Goal: Information Seeking & Learning: Learn about a topic

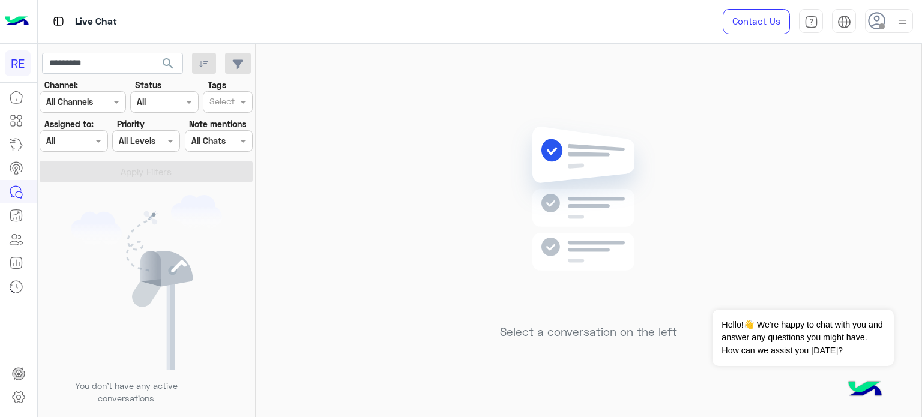
click at [154, 53] on button "search" at bounding box center [168, 66] width 29 height 26
click at [123, 65] on div at bounding box center [143, 213] width 210 height 417
click at [123, 65] on input "*********" at bounding box center [112, 64] width 141 height 22
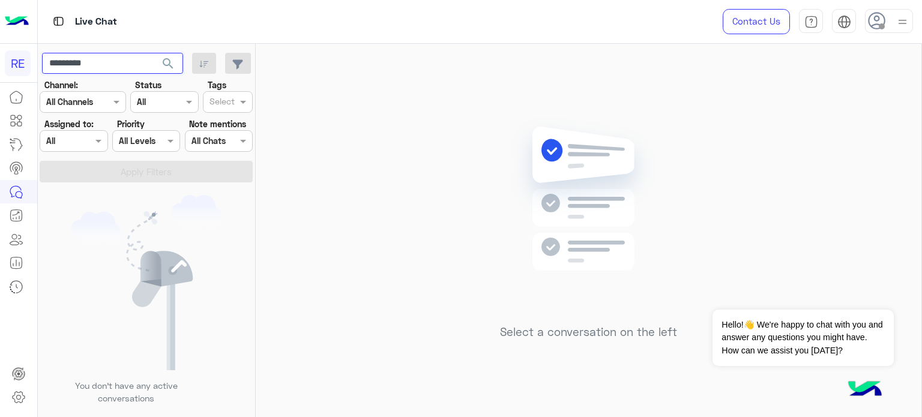
click at [123, 65] on input "*********" at bounding box center [112, 64] width 141 height 22
click at [154, 53] on button "search" at bounding box center [168, 66] width 29 height 26
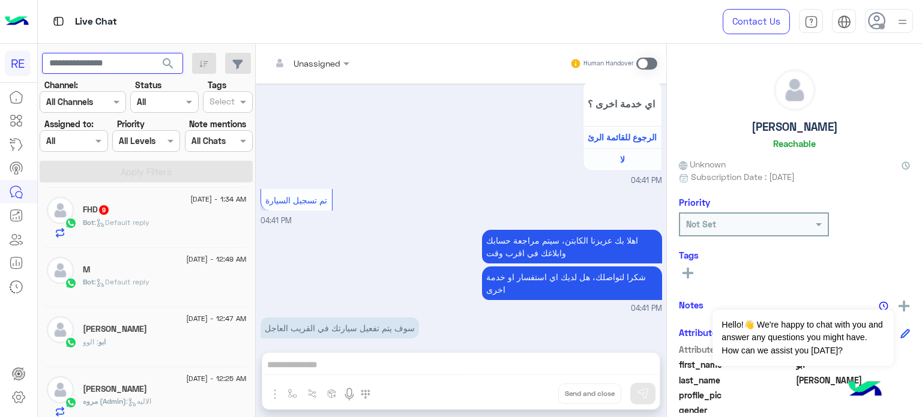
scroll to position [722, 0]
click at [139, 238] on div "Bot : Default reply" at bounding box center [165, 228] width 164 height 21
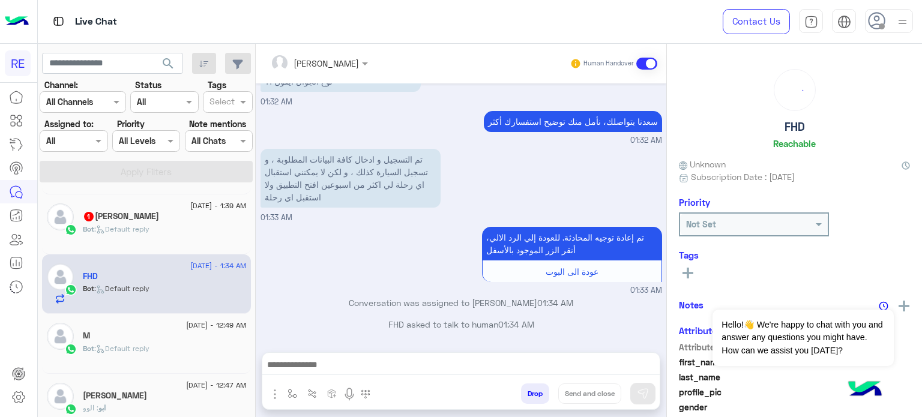
scroll to position [645, 0]
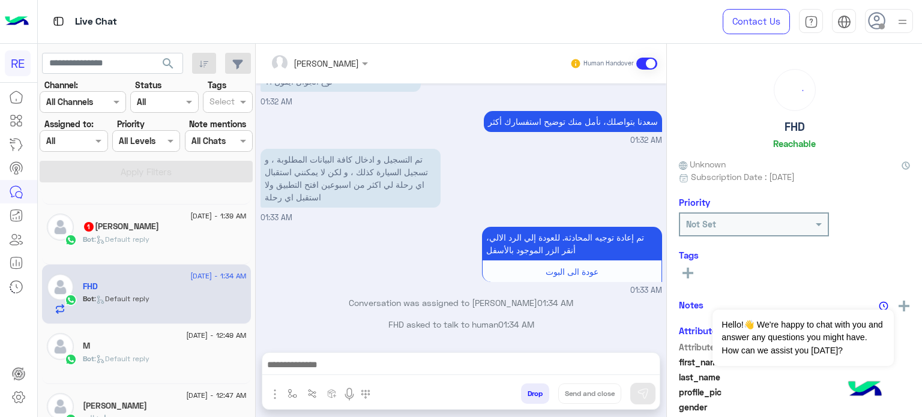
click at [139, 238] on span ": Default reply" at bounding box center [121, 239] width 55 height 9
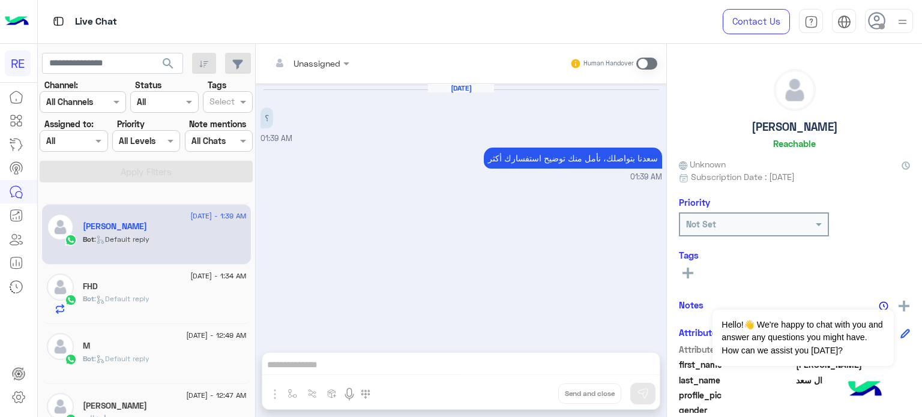
scroll to position [564, 0]
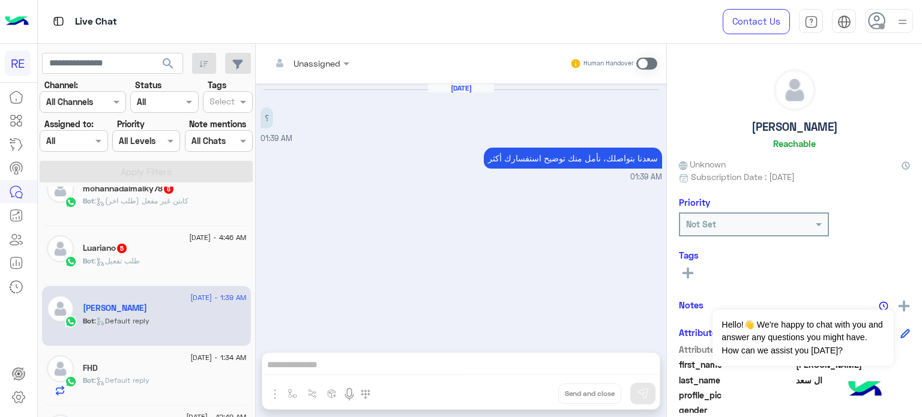
click at [145, 249] on div "Luariano 5" at bounding box center [165, 249] width 164 height 13
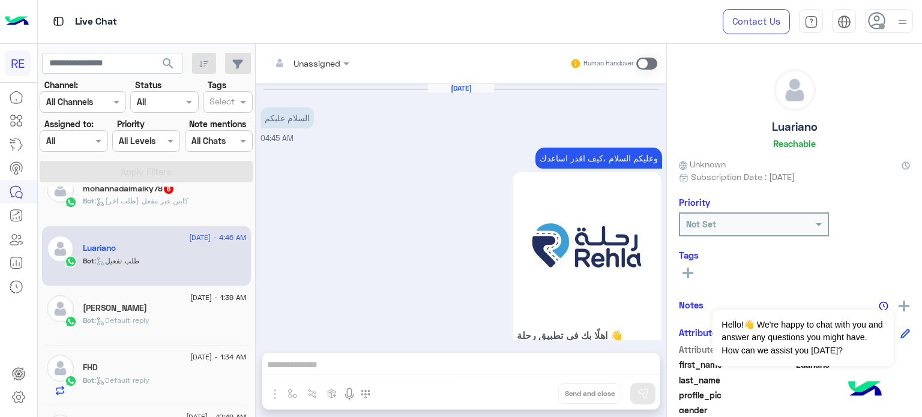
scroll to position [1096, 0]
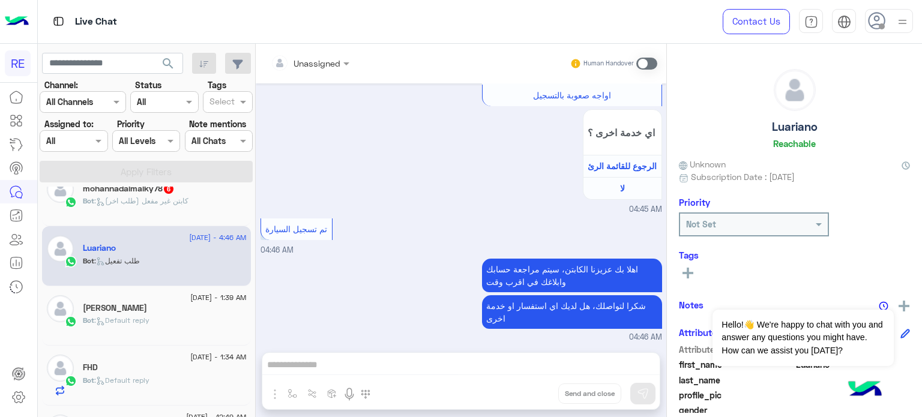
click at [142, 203] on span ": كابتن غير مفعل (طلب اخر)" at bounding box center [141, 200] width 94 height 9
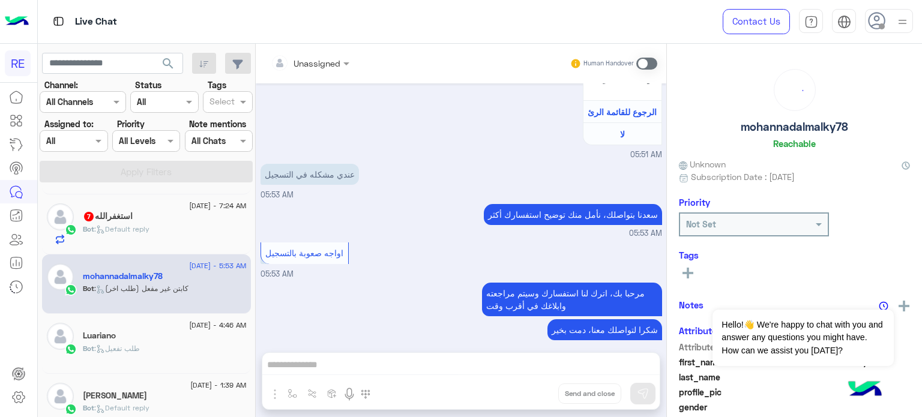
scroll to position [471, 0]
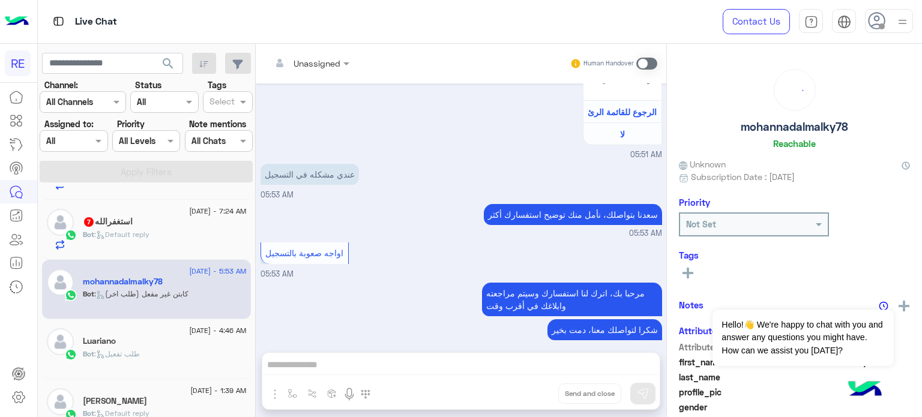
click at [140, 234] on span ": Default reply" at bounding box center [121, 234] width 55 height 9
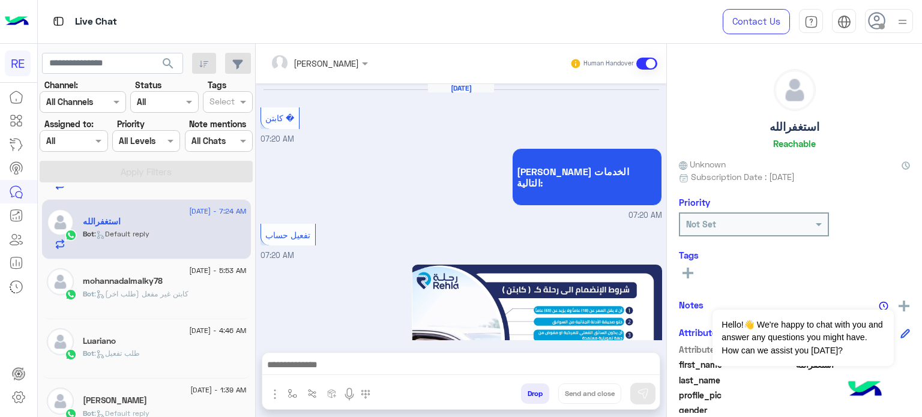
scroll to position [923, 0]
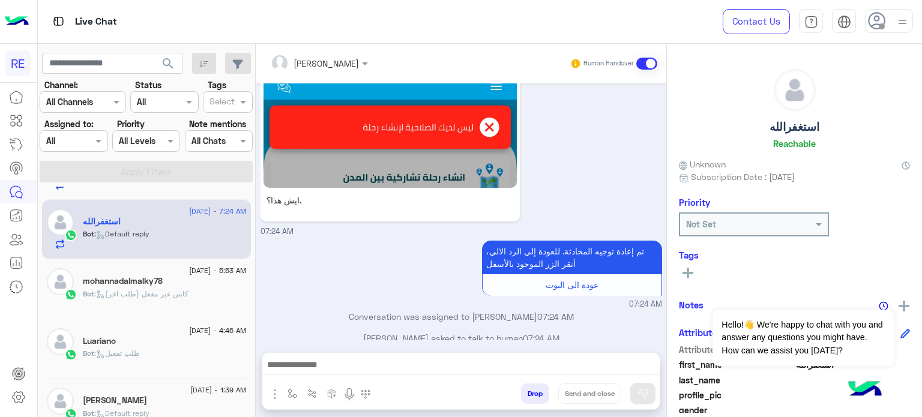
click at [142, 273] on div "[DATE] - 5:53 AM" at bounding box center [165, 272] width 164 height 8
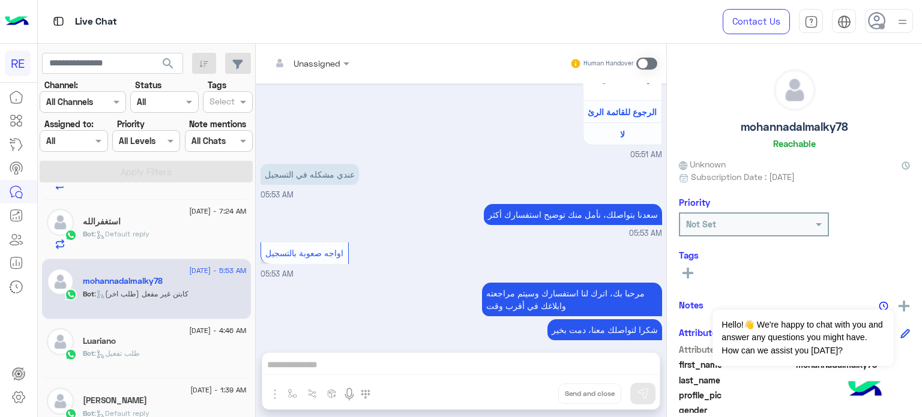
scroll to position [346, 0]
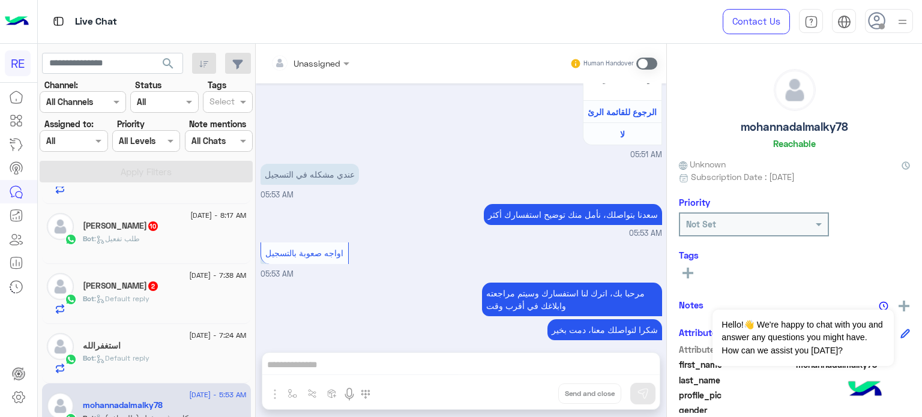
click at [161, 288] on div "[PERSON_NAME] 2" at bounding box center [165, 287] width 164 height 13
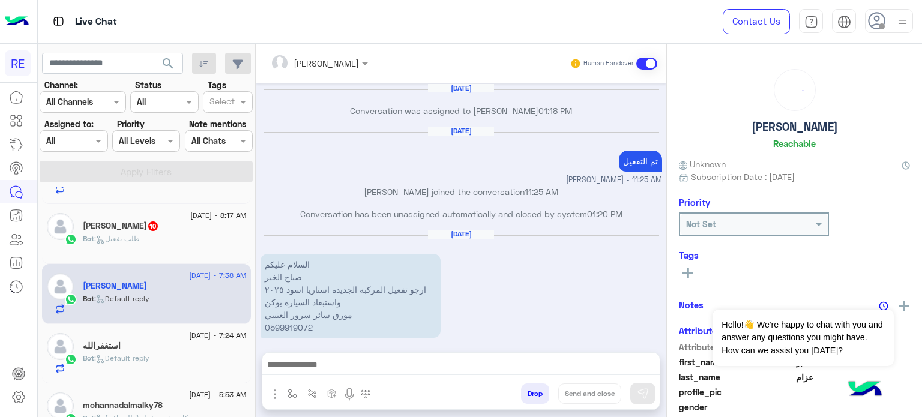
scroll to position [337, 0]
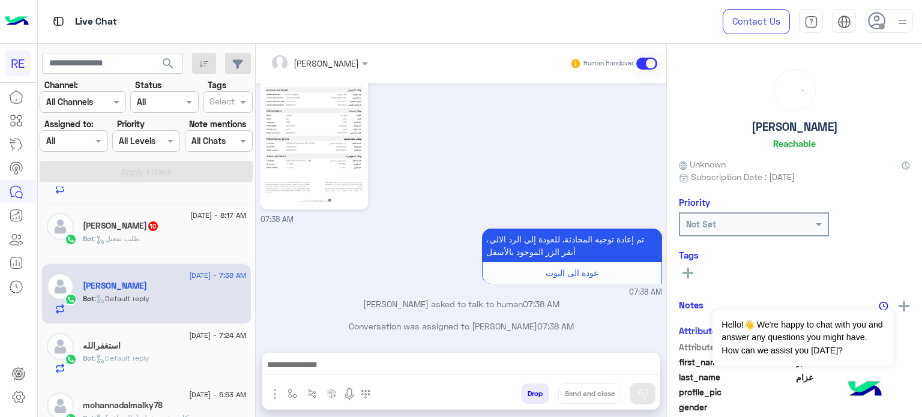
click at [156, 241] on div "Bot : طلب تفعيل" at bounding box center [165, 244] width 164 height 21
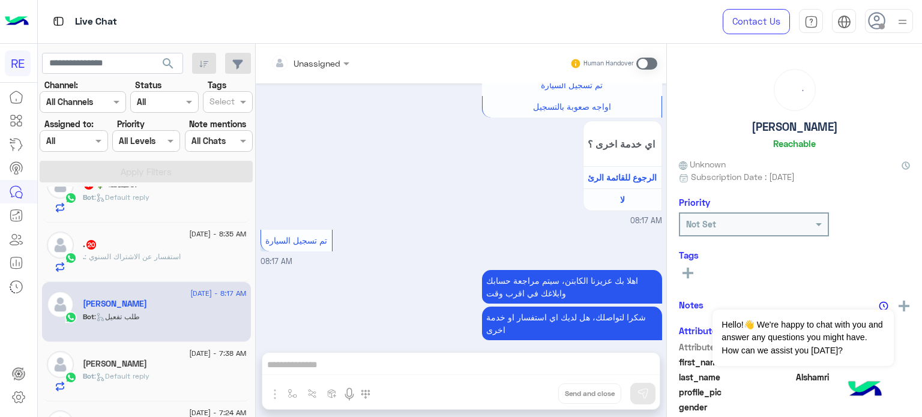
scroll to position [254, 0]
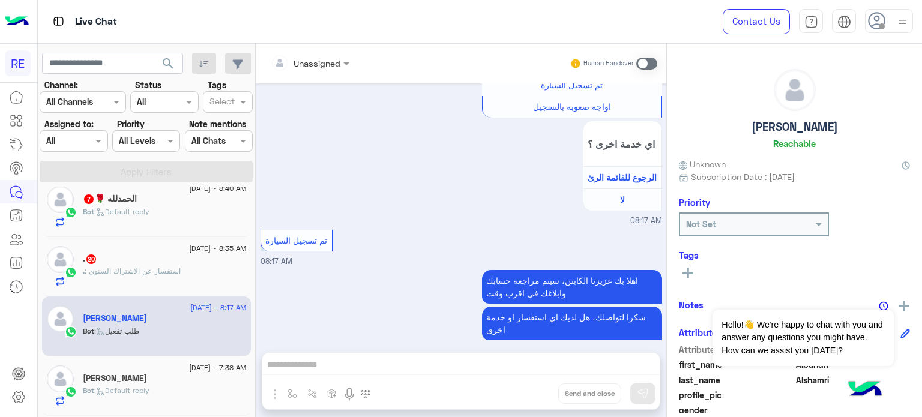
click at [156, 241] on div "[DATE] - 8:35 AM . 20 . : استفسار عن الاشتراك [DEMOGRAPHIC_DATA]" at bounding box center [146, 267] width 209 height 60
click at [189, 248] on span "[DATE] - 8:35 AM" at bounding box center [217, 248] width 57 height 11
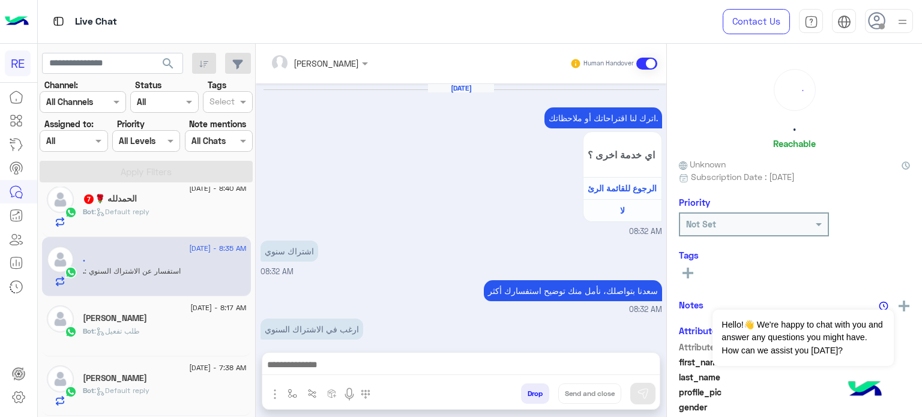
scroll to position [250, 0]
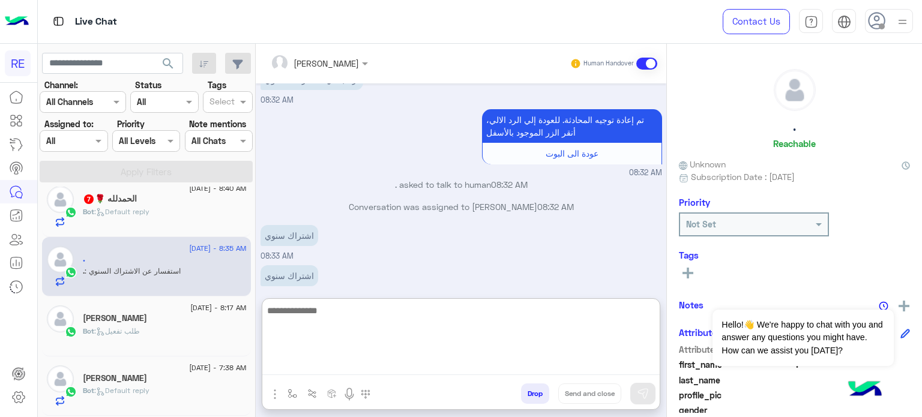
click at [481, 367] on textarea at bounding box center [460, 339] width 397 height 72
type textarea "**********"
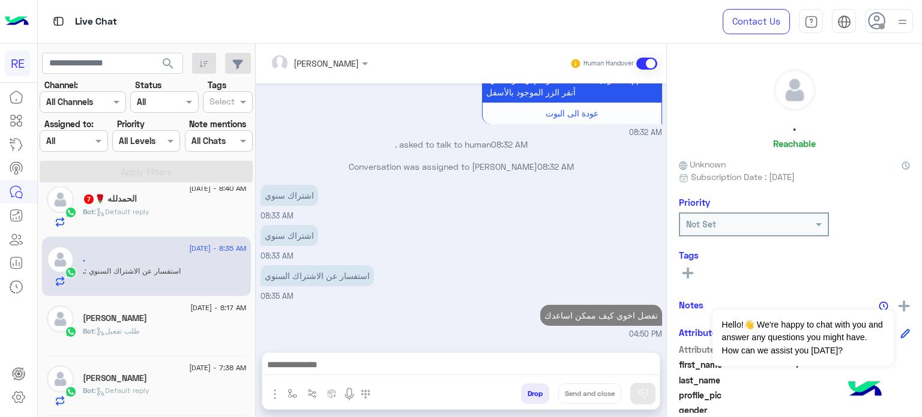
click at [184, 208] on div "Bot : Default reply" at bounding box center [165, 217] width 164 height 21
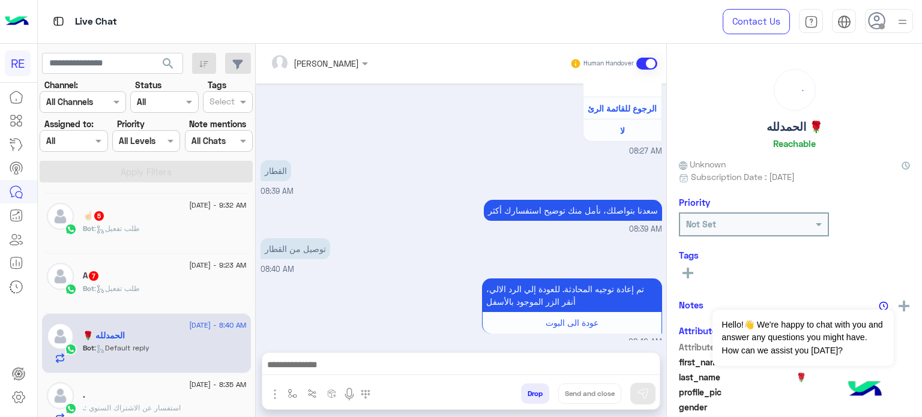
scroll to position [116, 0]
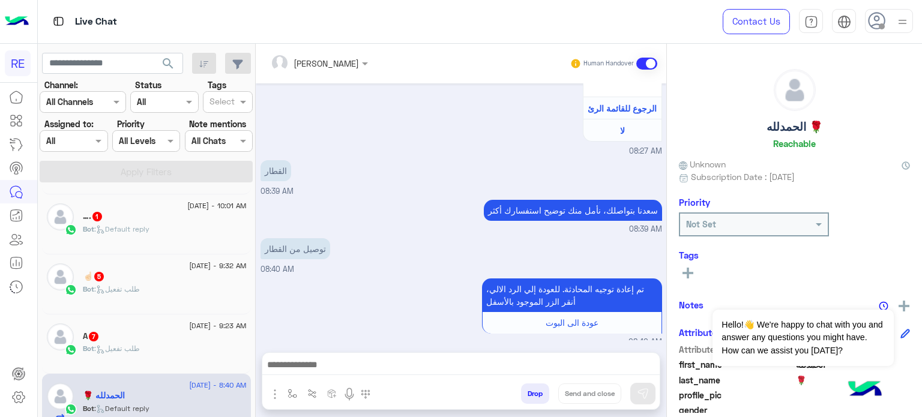
click at [142, 300] on div "Bot : طلب تفعيل" at bounding box center [165, 294] width 164 height 21
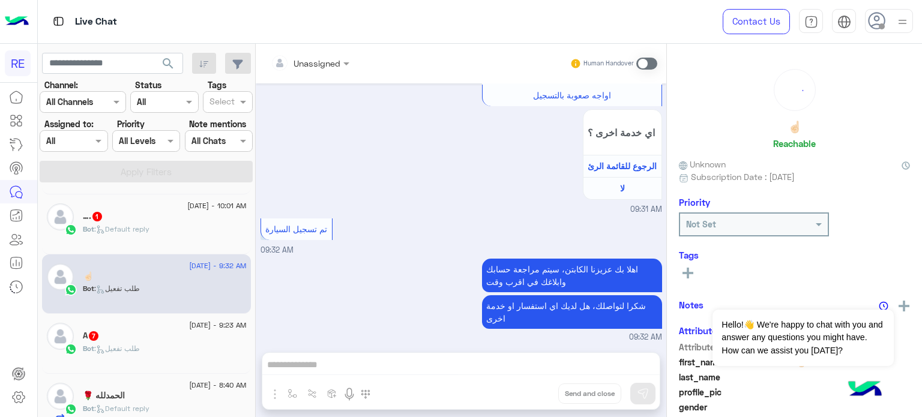
click at [132, 351] on span ": طلب تفعيل" at bounding box center [117, 348] width 46 height 9
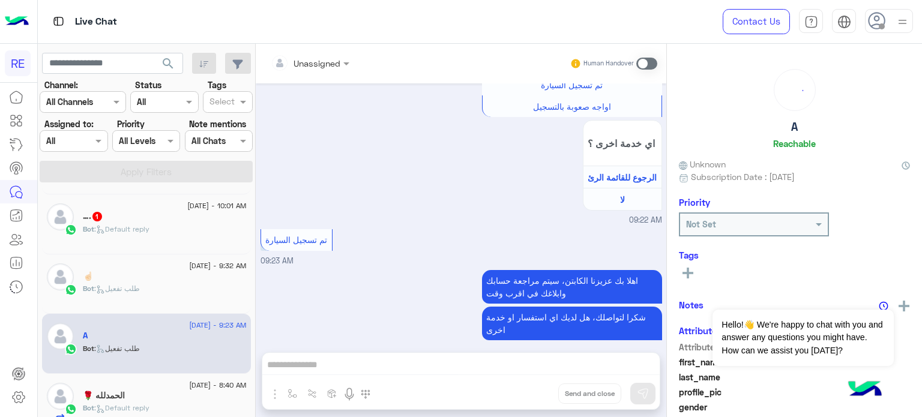
click at [149, 244] on div "Bot : Default reply" at bounding box center [165, 234] width 164 height 21
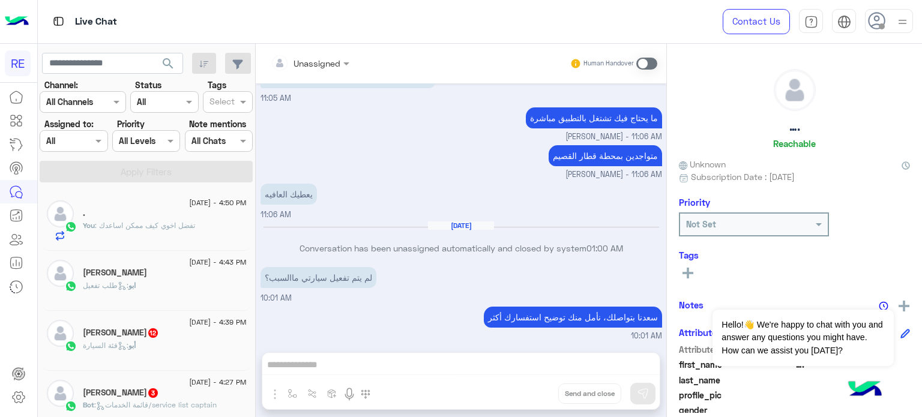
click at [142, 338] on div "[PERSON_NAME] 12" at bounding box center [165, 334] width 164 height 13
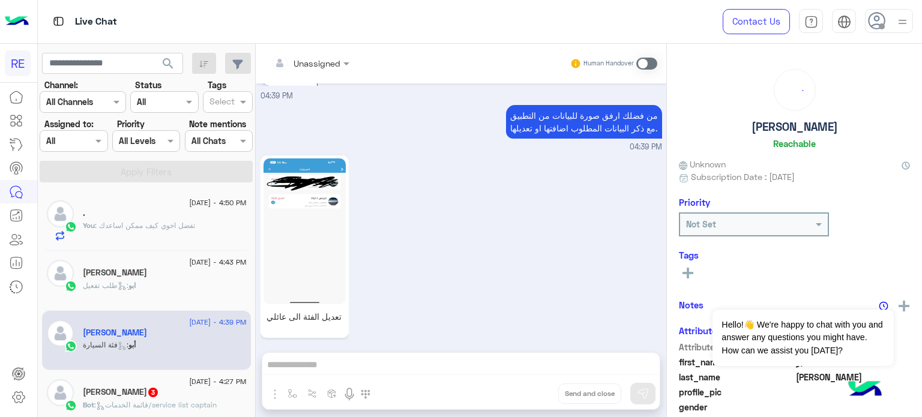
click at [139, 393] on div "[PERSON_NAME] 3" at bounding box center [165, 393] width 164 height 13
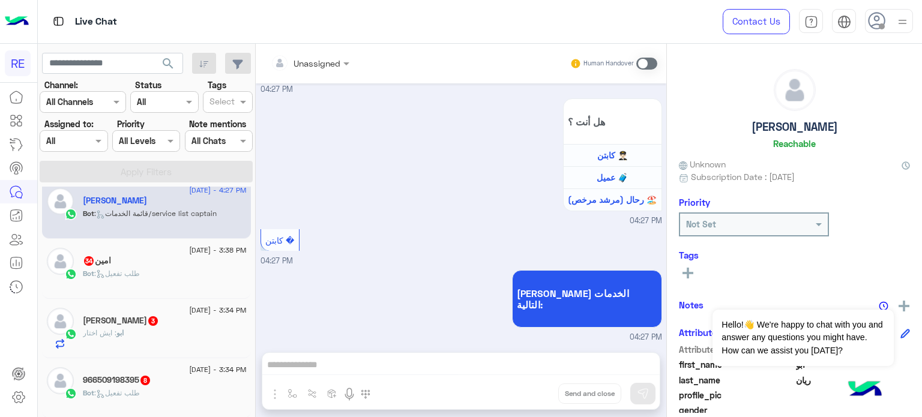
click at [157, 279] on div "Bot : طلب تفعيل" at bounding box center [165, 278] width 164 height 21
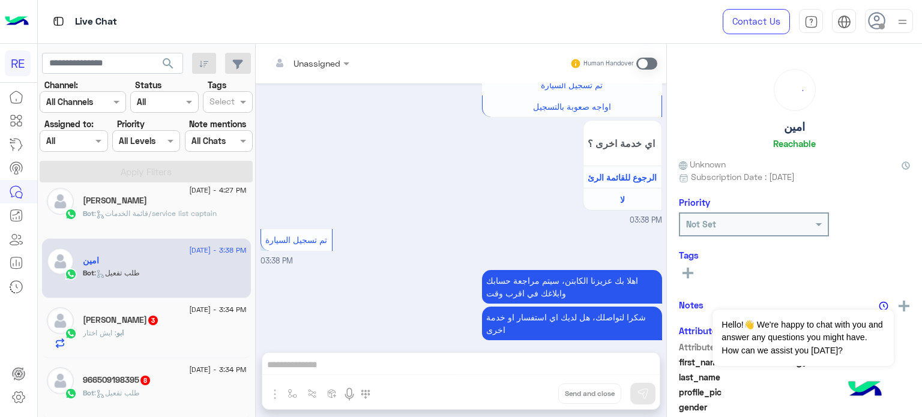
click at [149, 341] on div "ابو : ايش اختار" at bounding box center [165, 338] width 164 height 21
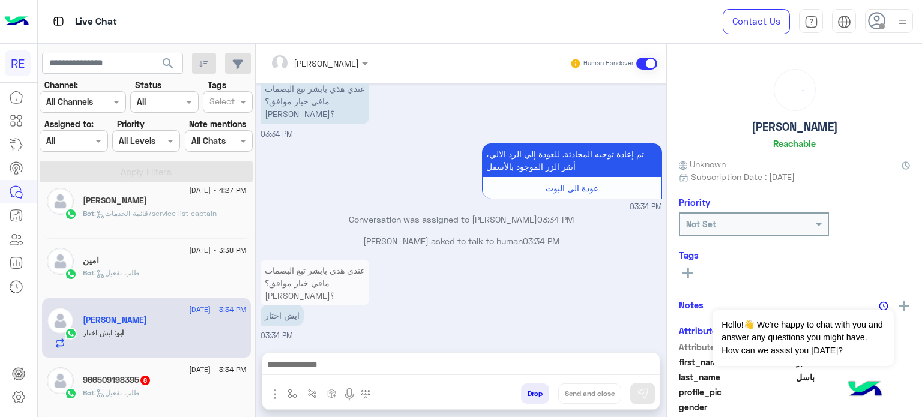
click at [146, 390] on div "Bot : طلب تفعيل" at bounding box center [165, 398] width 164 height 21
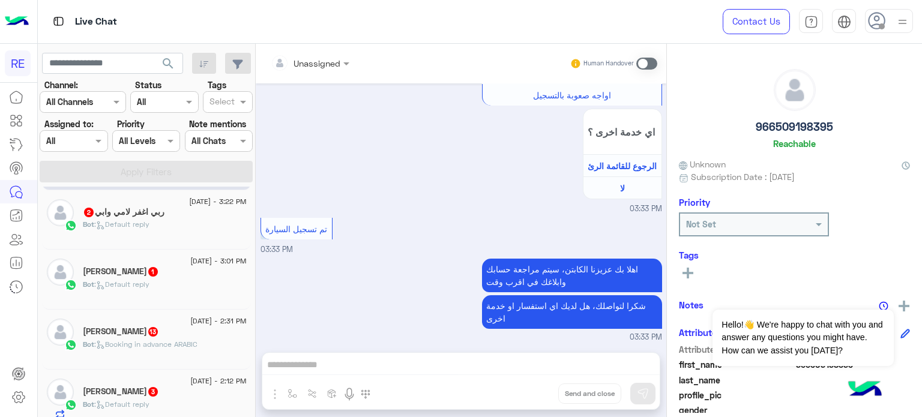
click at [154, 205] on div "[DATE] - 3:22 PM" at bounding box center [165, 203] width 164 height 8
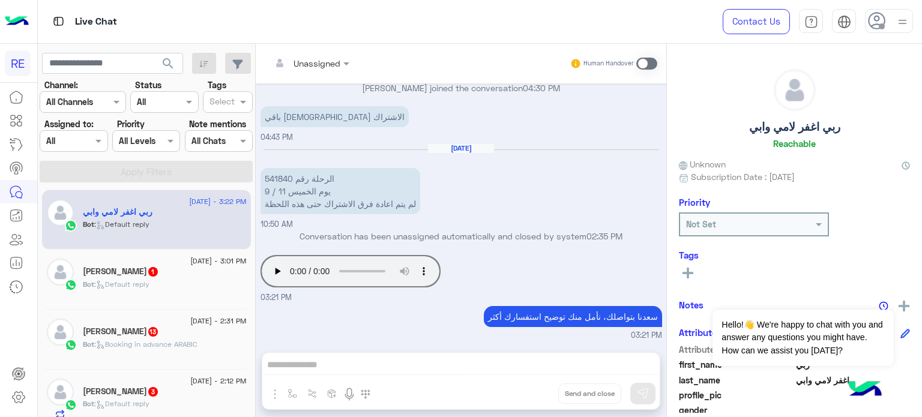
click at [146, 282] on span ": Default reply" at bounding box center [121, 284] width 55 height 9
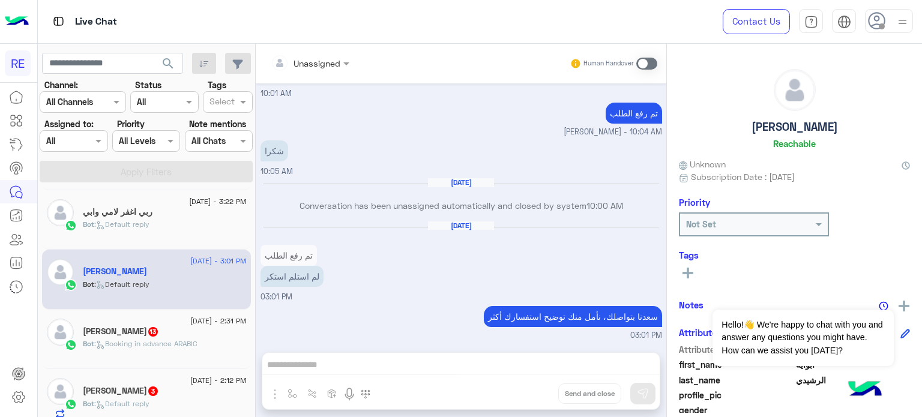
click at [139, 339] on p "Bot : Booking in advance ARABIC" at bounding box center [140, 344] width 115 height 11
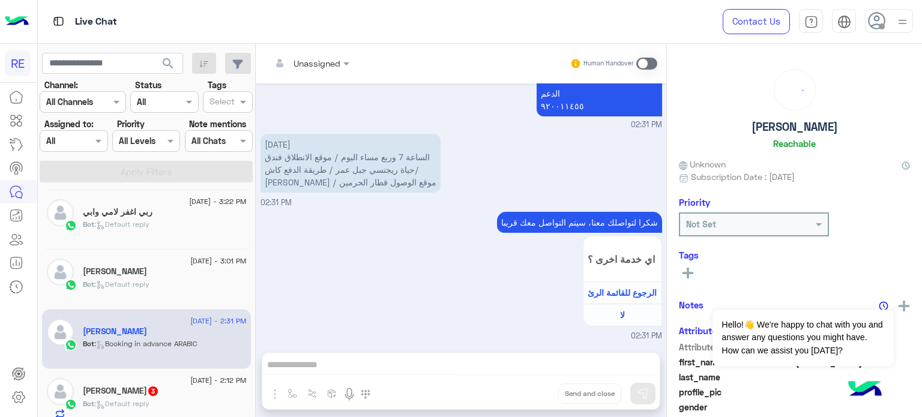
click at [139, 399] on span ": Default reply" at bounding box center [121, 403] width 55 height 9
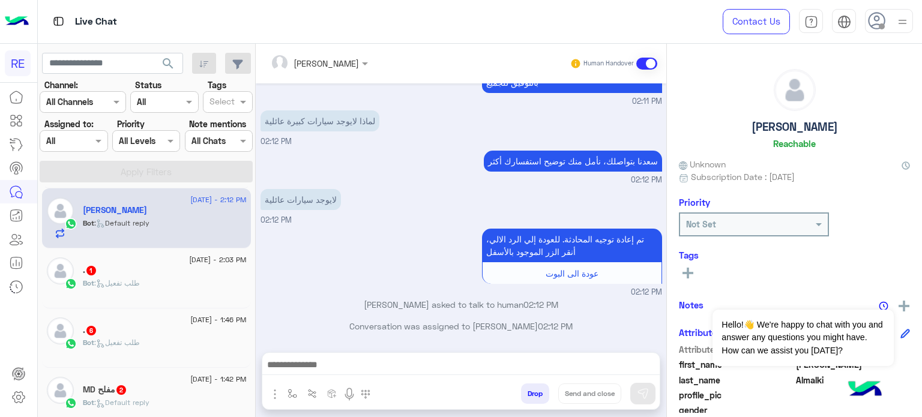
click at [146, 306] on div "[DATE] - 2:03 PM . 1 Bot : طلب تفعيل" at bounding box center [146, 279] width 209 height 60
click at [149, 290] on div "Bot : طلب تفعيل" at bounding box center [165, 288] width 164 height 21
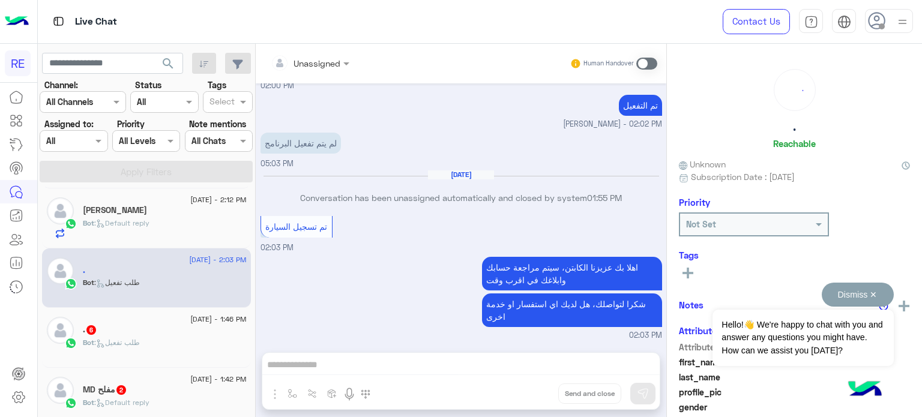
click at [848, 300] on button "Dismiss ✕" at bounding box center [858, 295] width 72 height 24
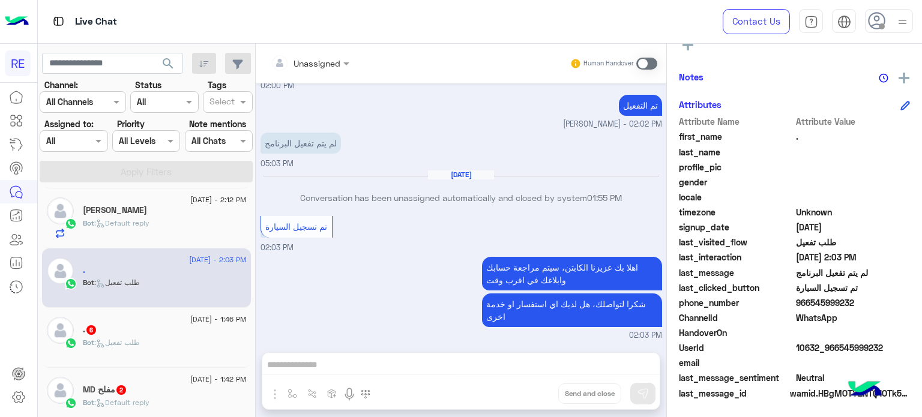
drag, startPoint x: 852, startPoint y: 303, endPoint x: 807, endPoint y: 306, distance: 44.6
click at [807, 306] on span "966545999232" at bounding box center [853, 303] width 115 height 13
copy span "545999232"
click at [190, 317] on span "[DATE] - 1:46 PM" at bounding box center [218, 319] width 56 height 11
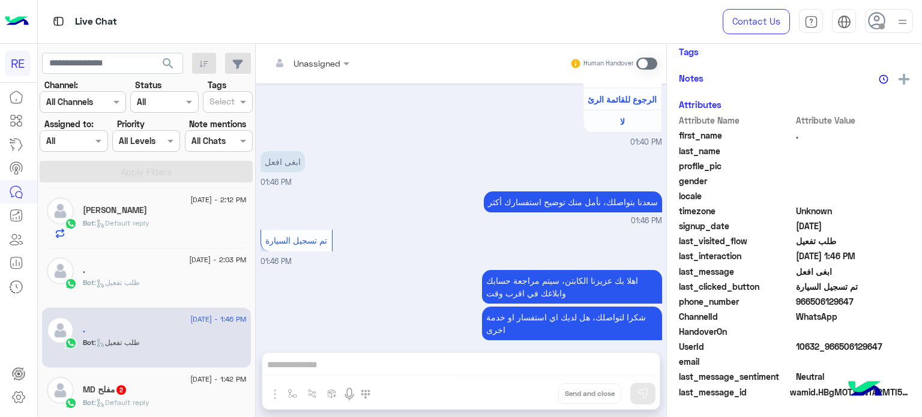
click at [154, 393] on div "MD مفلح 2" at bounding box center [165, 391] width 164 height 13
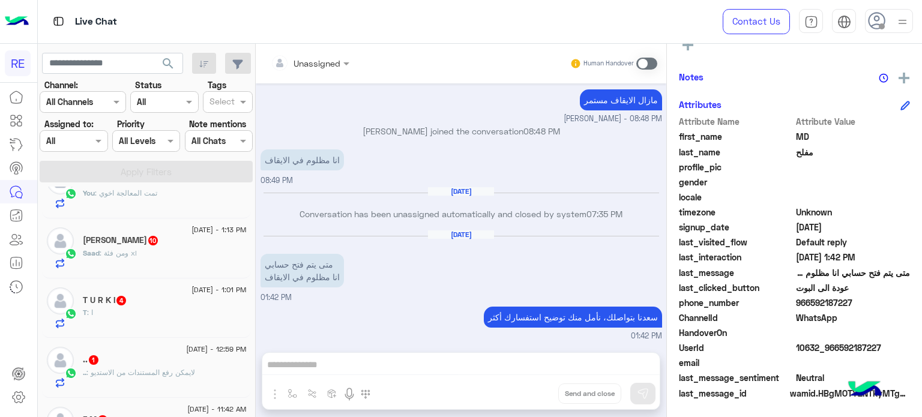
click at [173, 237] on div "[PERSON_NAME] 10" at bounding box center [165, 241] width 164 height 13
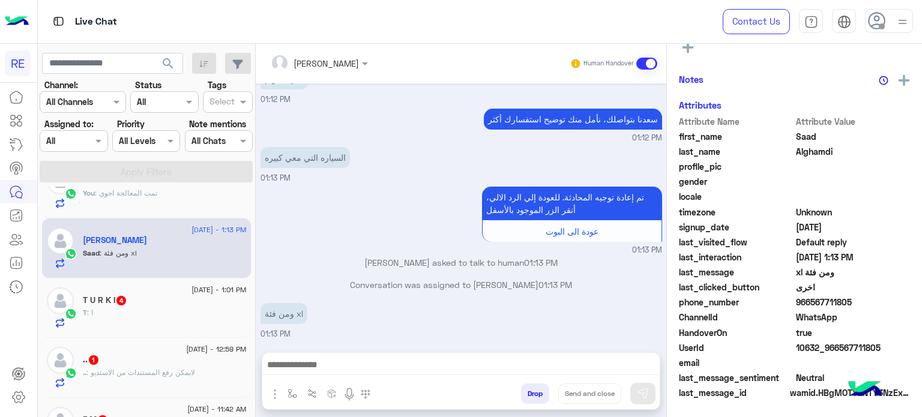
click at [155, 313] on div "T : ا" at bounding box center [165, 317] width 164 height 21
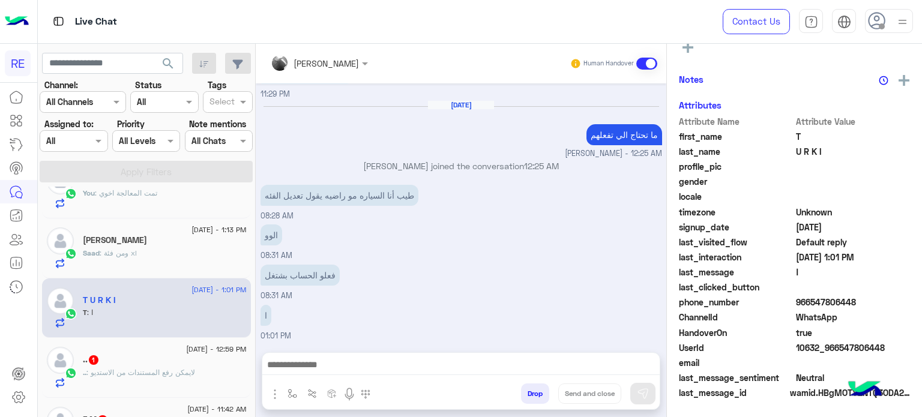
click at [150, 363] on div ".. 1" at bounding box center [165, 361] width 164 height 13
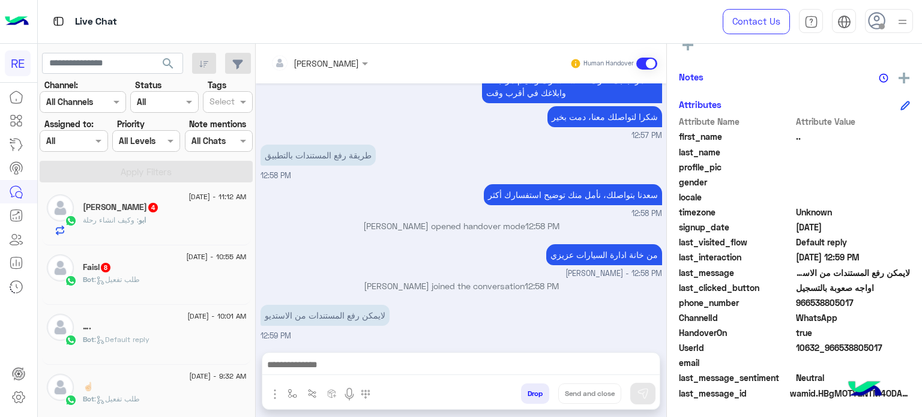
click at [163, 266] on div "Faisl 8" at bounding box center [165, 268] width 164 height 13
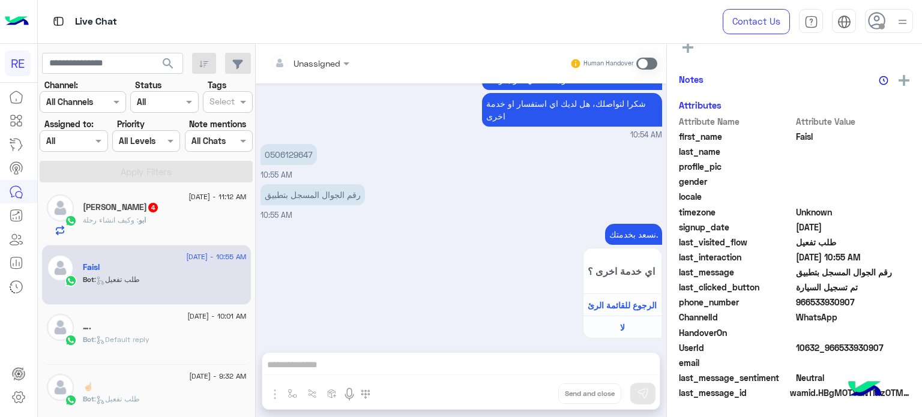
click at [170, 215] on div "ابو : وكيف انشاء رحلة" at bounding box center [165, 225] width 164 height 21
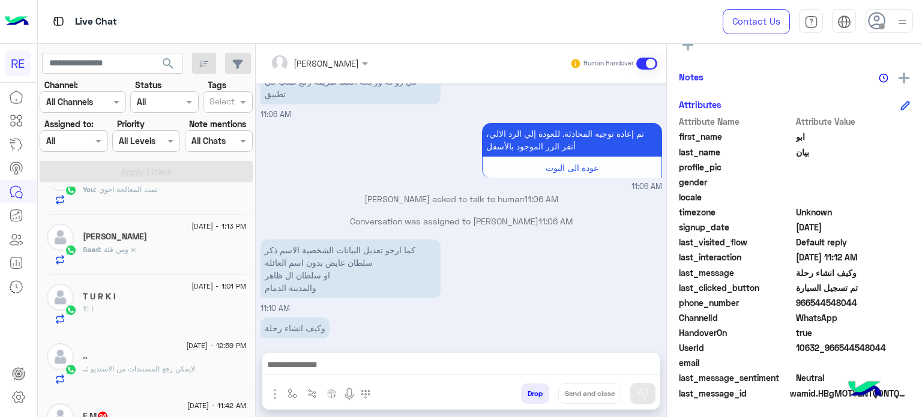
click at [136, 398] on div "[DATE] - 11:42 AM F M 24 F sent an attachment" at bounding box center [146, 424] width 209 height 60
click at [132, 398] on div "[DATE] - 11:42 AM F M 24 F sent an attachment" at bounding box center [146, 424] width 209 height 60
click at [130, 403] on div "[DATE] - 11:42 AM" at bounding box center [165, 407] width 164 height 8
